Goal: Navigation & Orientation: Find specific page/section

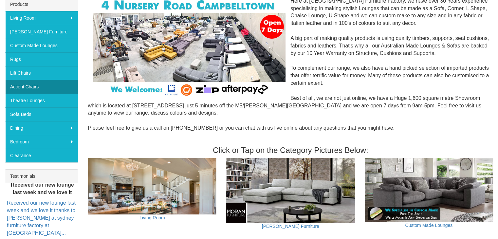
scroll to position [65, 0]
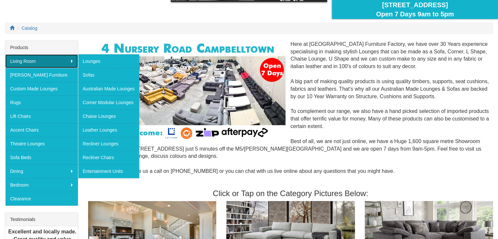
click at [25, 61] on link "Living Room" at bounding box center [41, 61] width 73 height 14
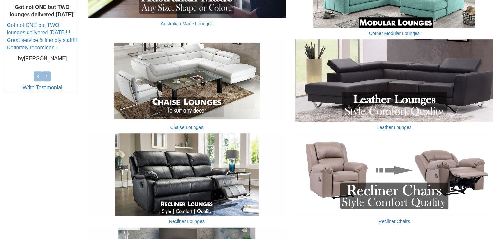
scroll to position [294, 0]
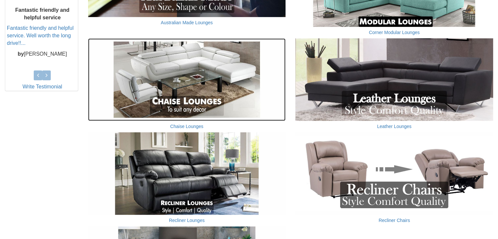
click at [183, 59] on img at bounding box center [187, 79] width 198 height 82
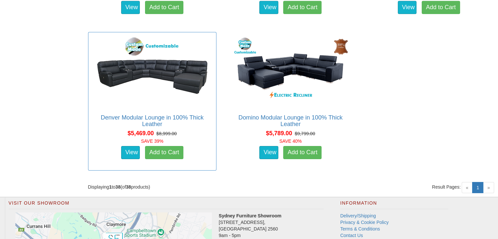
scroll to position [2208, 0]
